Goal: Information Seeking & Learning: Understand process/instructions

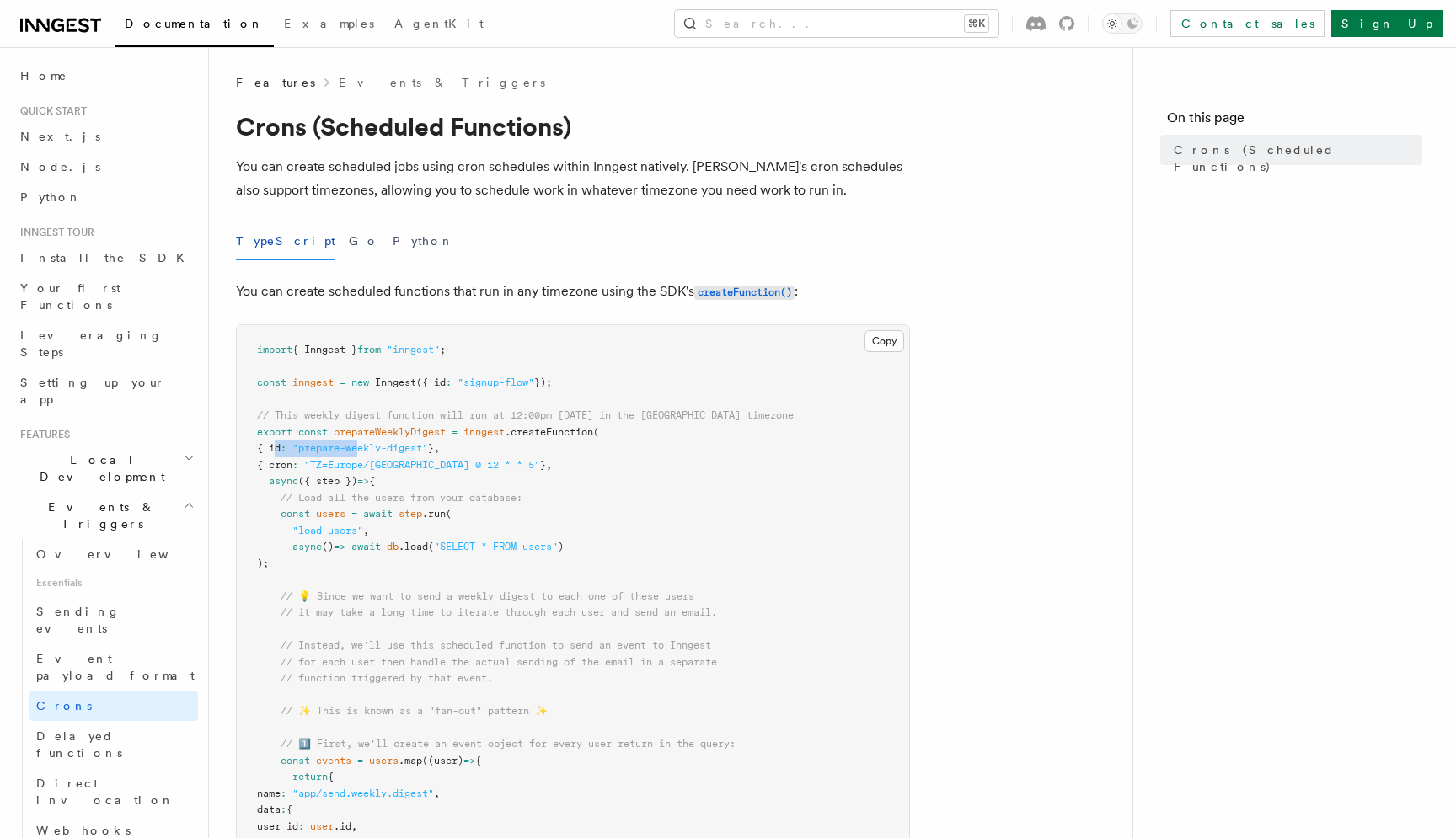
drag, startPoint x: 278, startPoint y: 449, endPoint x: 371, endPoint y: 449, distance: 93.0
click at [371, 449] on span "{ id : "prepare-weekly-digest" } ," at bounding box center [348, 448] width 183 height 12
drag, startPoint x: 320, startPoint y: 464, endPoint x: 382, endPoint y: 463, distance: 62.0
click at [382, 463] on span ""TZ=Europe/[GEOGRAPHIC_DATA] 0 12 * * 5"" at bounding box center [422, 465] width 236 height 12
click at [874, 21] on button "Search... ⌘K" at bounding box center [836, 23] width 323 height 27
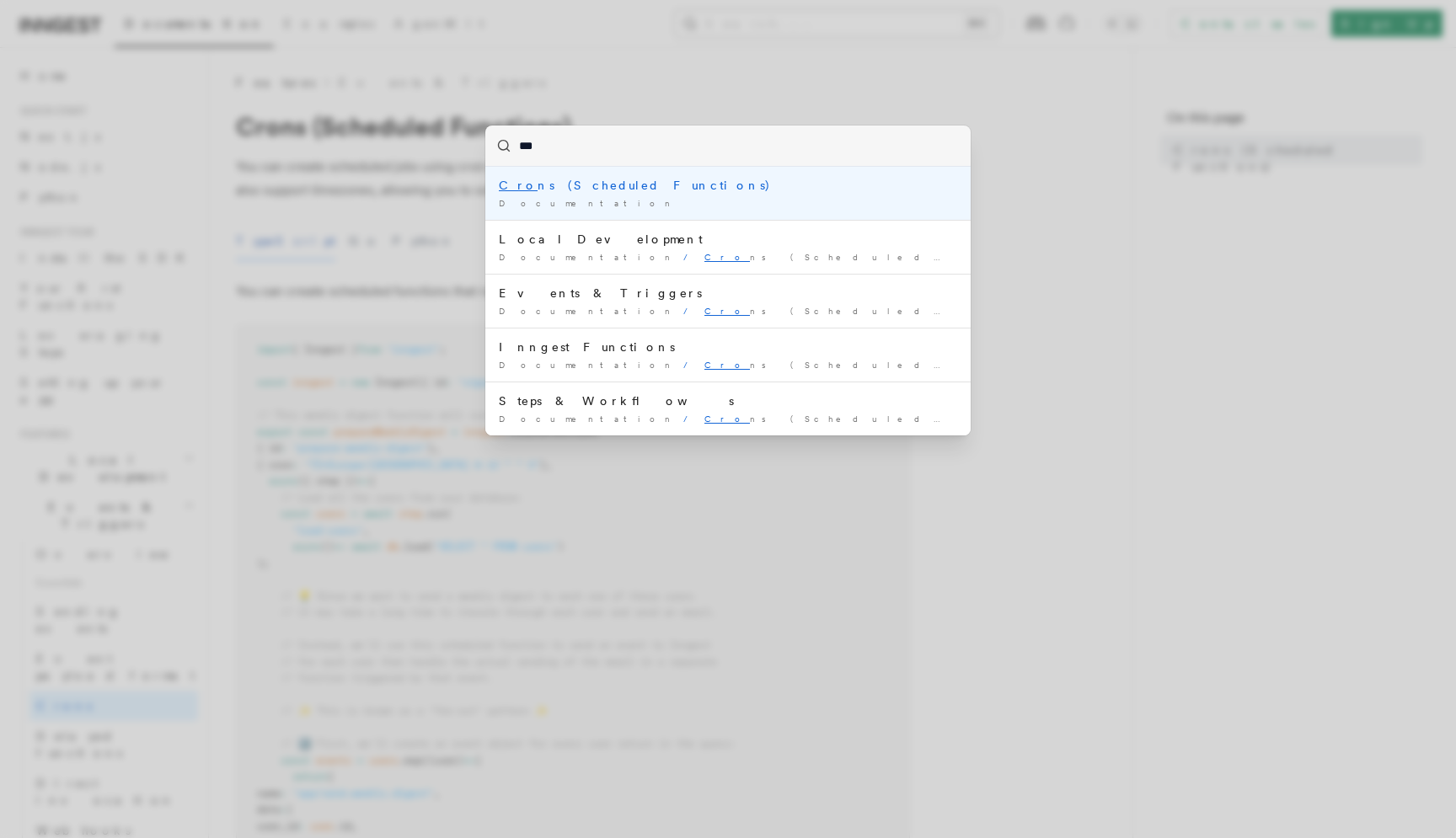
type input "****"
click at [634, 186] on div "Cron s (Scheduled Functions)" at bounding box center [727, 185] width 458 height 16
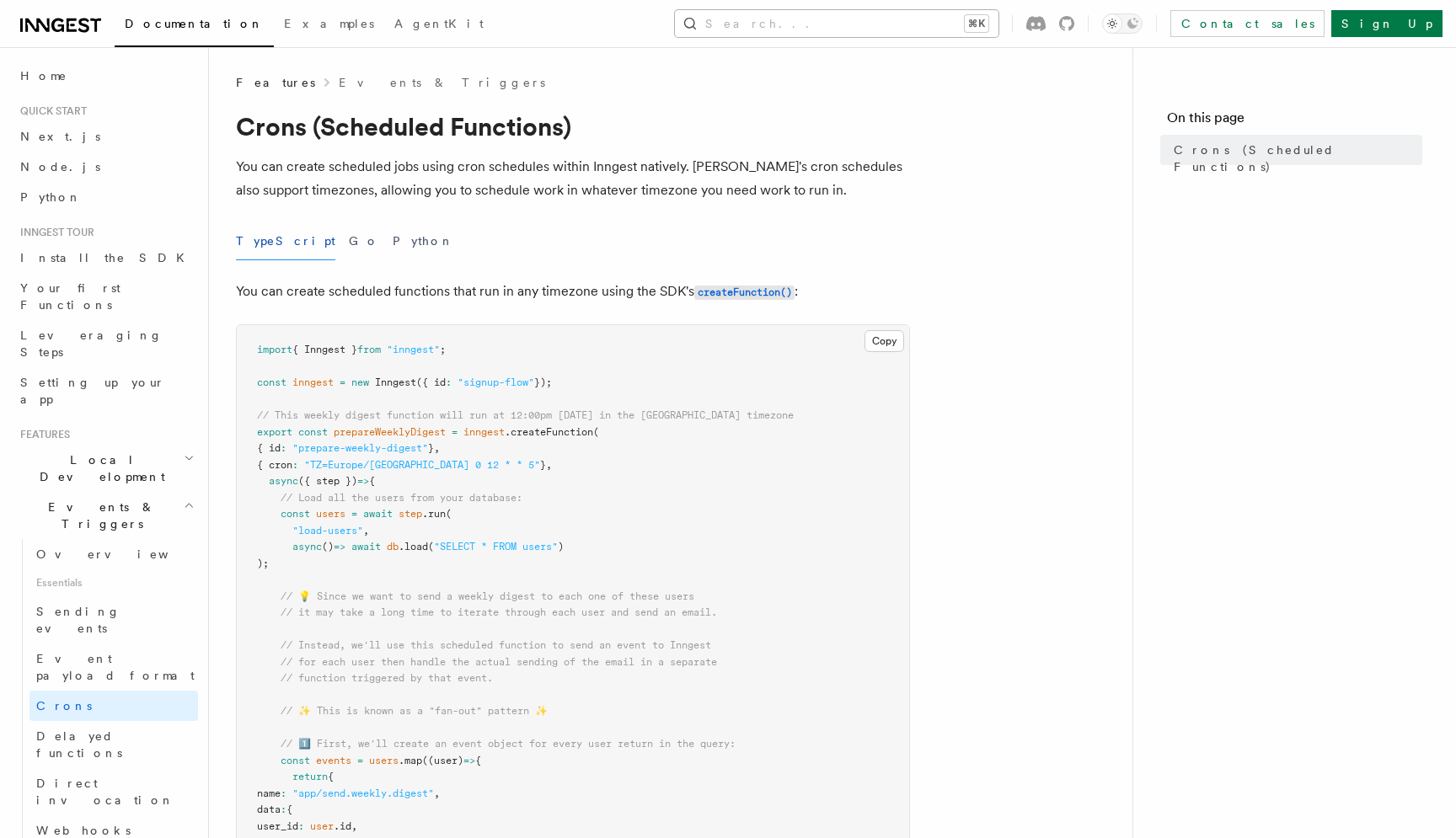
click at [850, 36] on button "Search... ⌘K" at bounding box center [836, 23] width 323 height 27
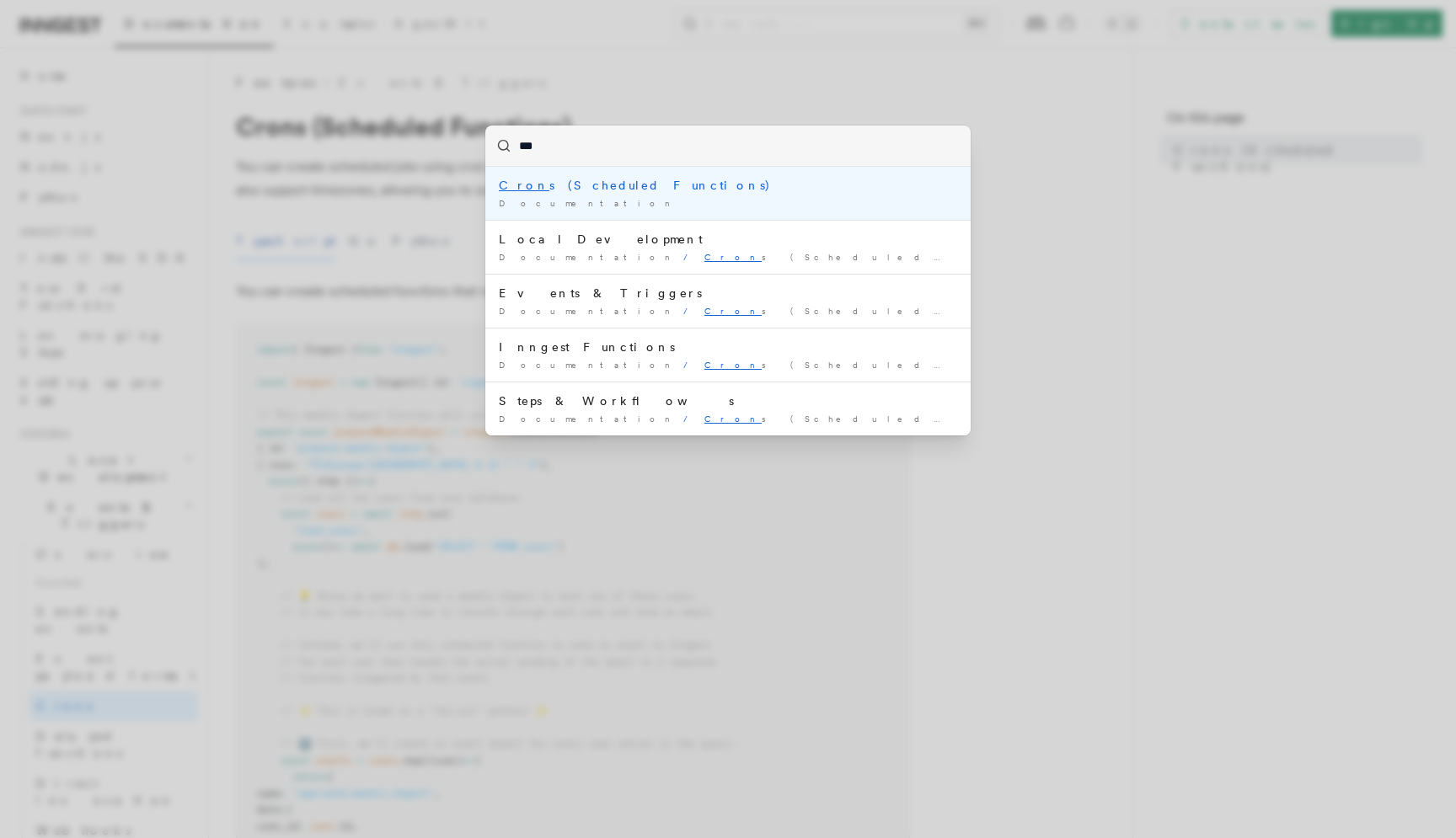
type input "****"
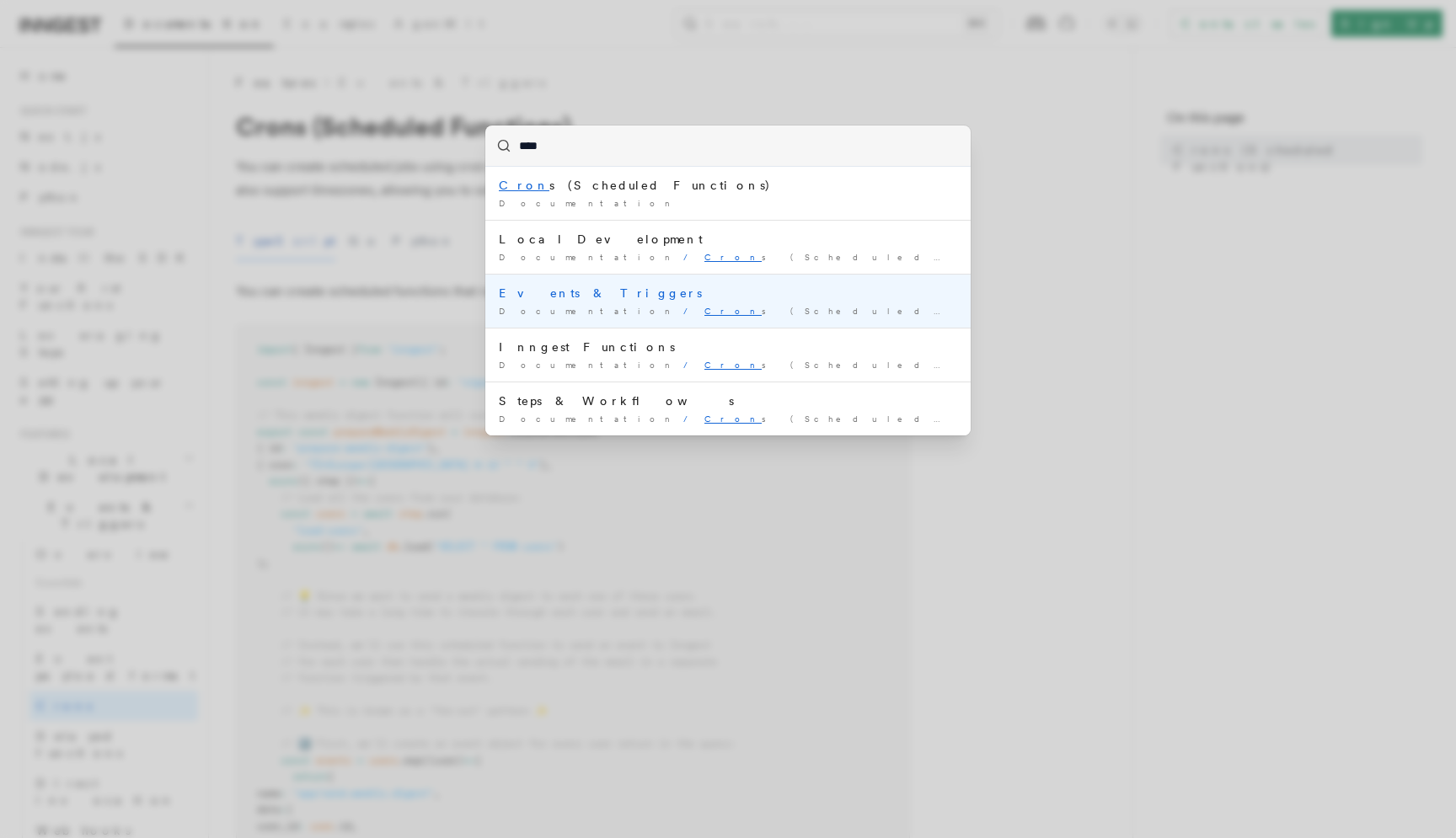
click at [549, 289] on div "Events & Triggers" at bounding box center [727, 293] width 458 height 16
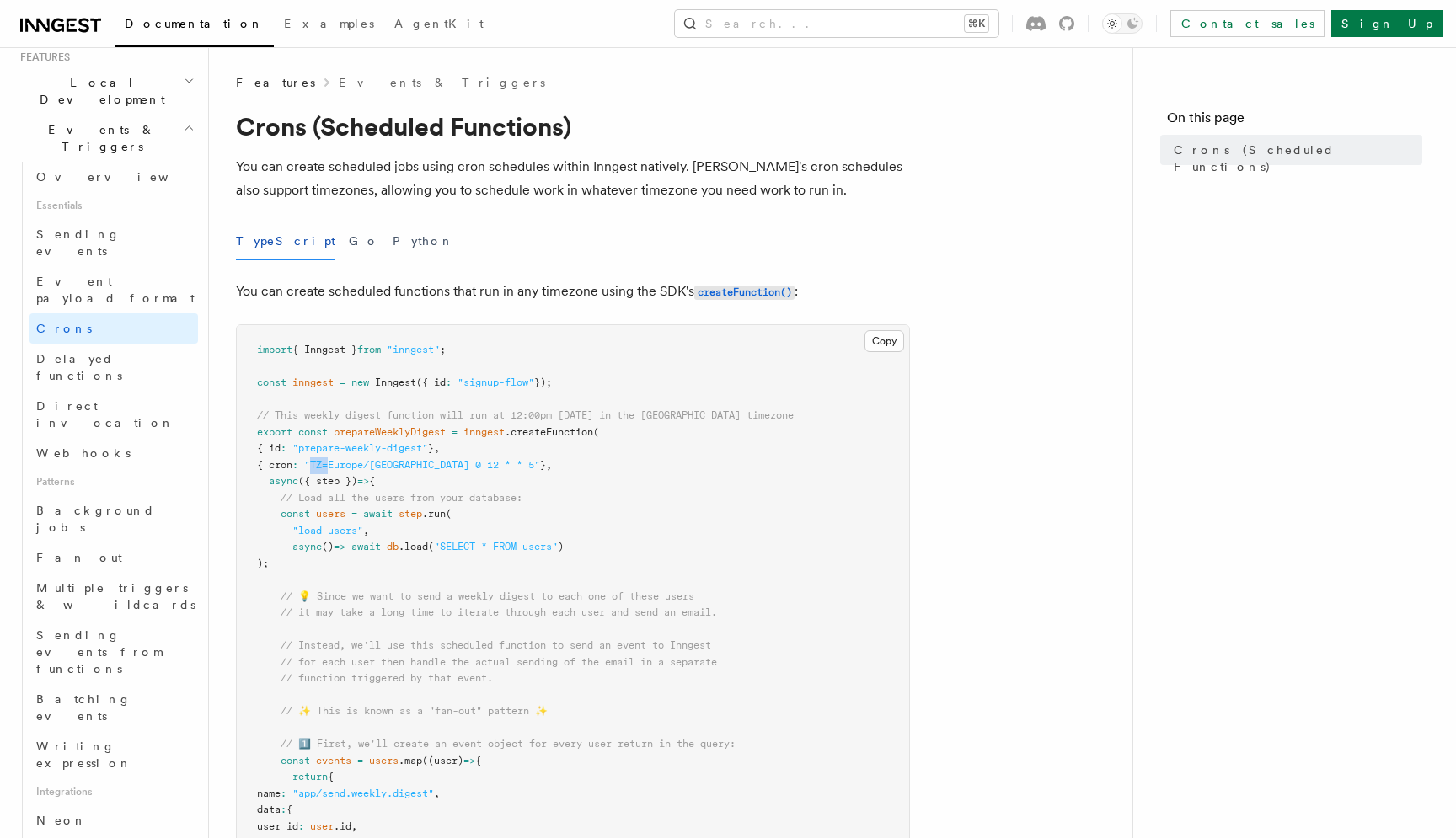
drag, startPoint x: 342, startPoint y: 463, endPoint x: 327, endPoint y: 463, distance: 15.0
click at [327, 463] on span ""TZ=Europe/[GEOGRAPHIC_DATA] 0 12 * * 5"" at bounding box center [422, 465] width 236 height 12
copy span "TZ="
